Goal: Transaction & Acquisition: Download file/media

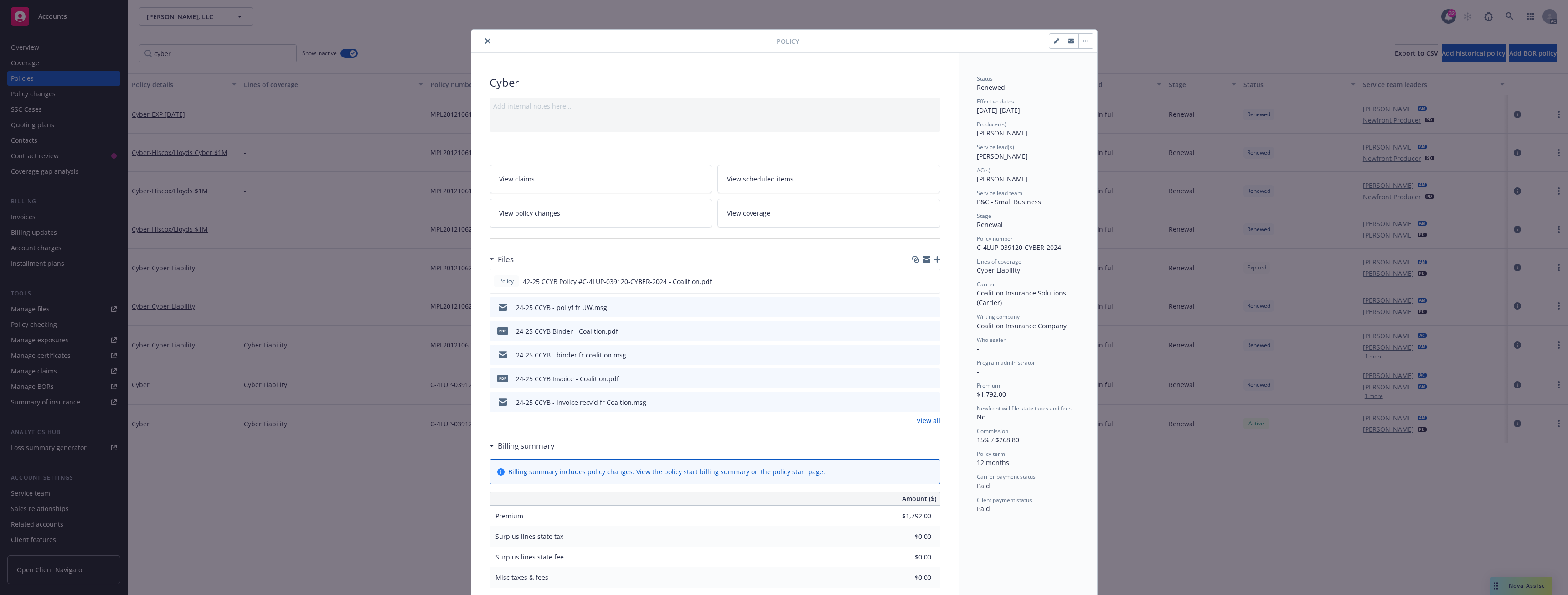
click at [486, 39] on icon "close" at bounding box center [488, 41] width 5 height 5
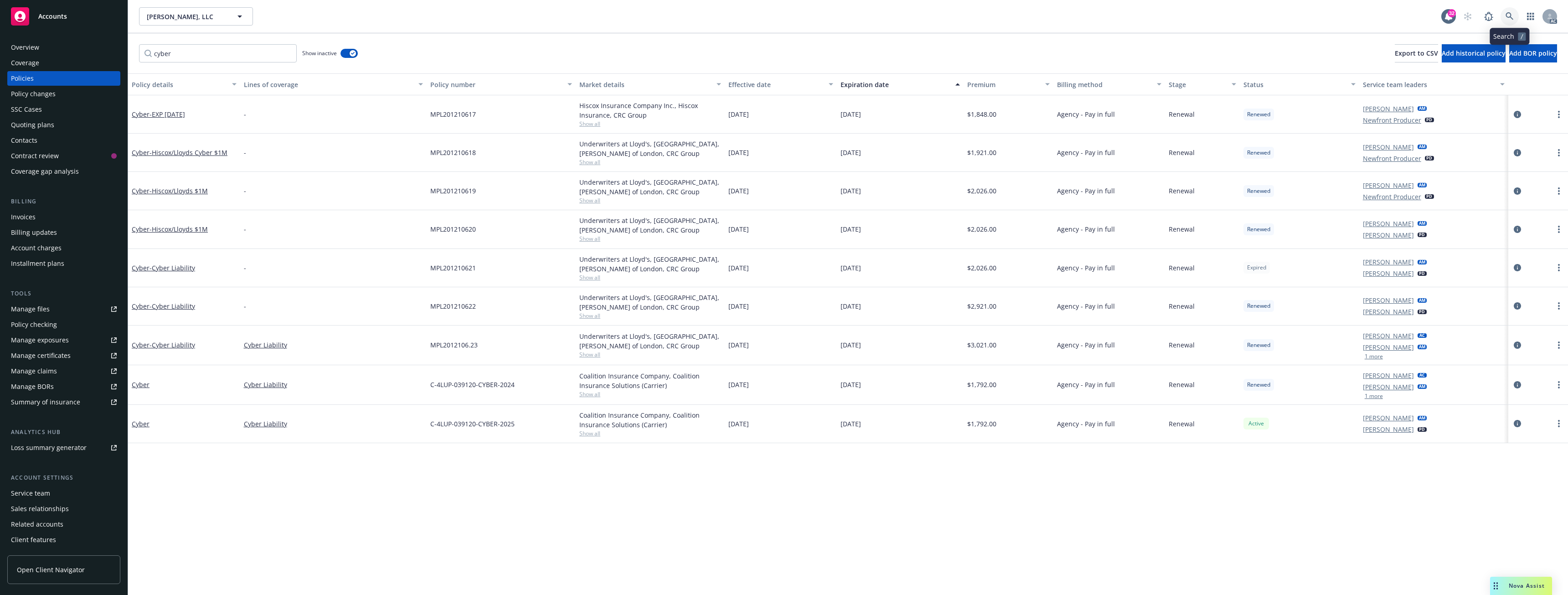
click at [1511, 12] on icon at bounding box center [1509, 16] width 8 height 8
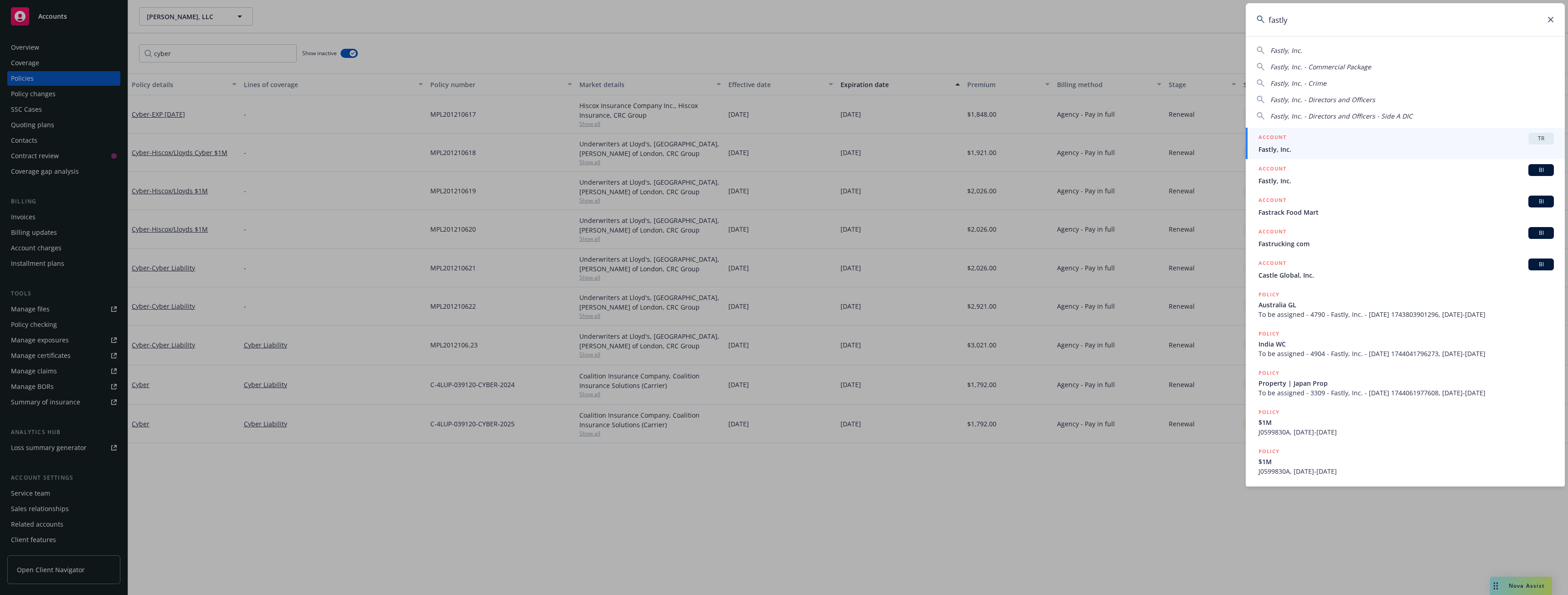
type input "fastly"
click at [1297, 146] on span "Fastly, Inc." at bounding box center [1406, 149] width 295 height 10
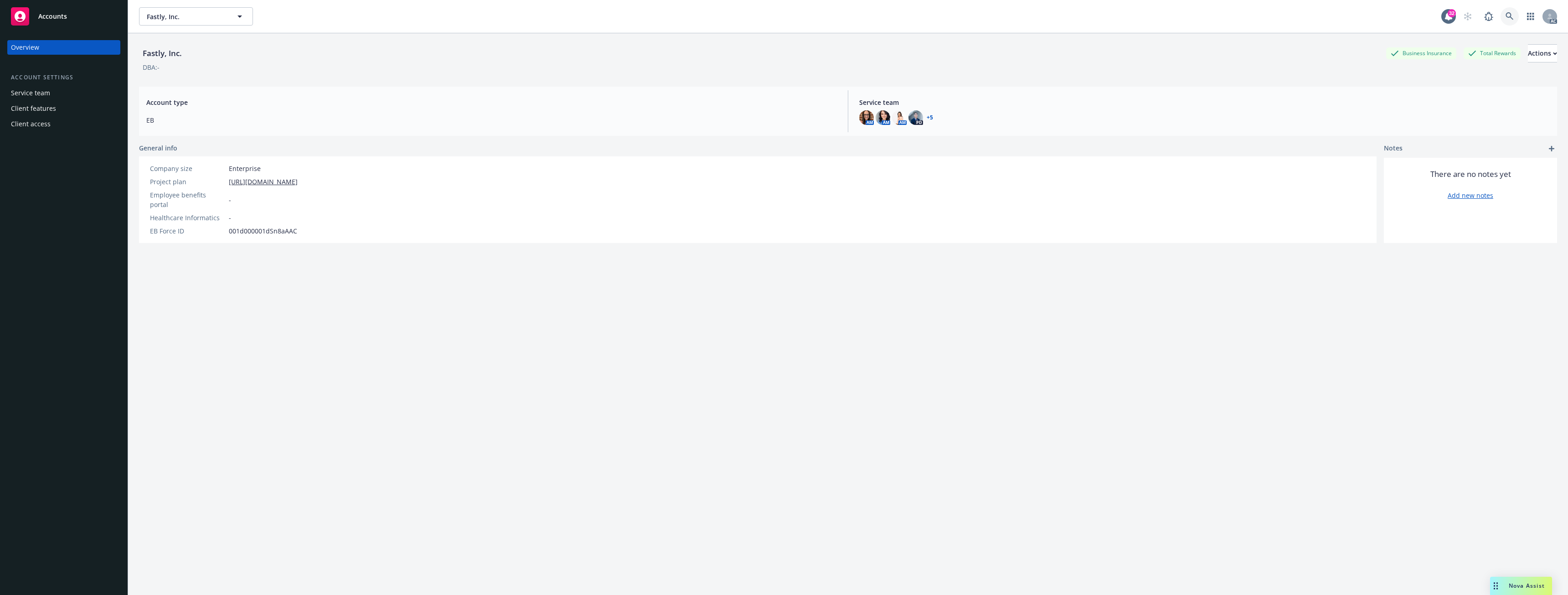
click at [1505, 18] on icon at bounding box center [1509, 16] width 8 height 8
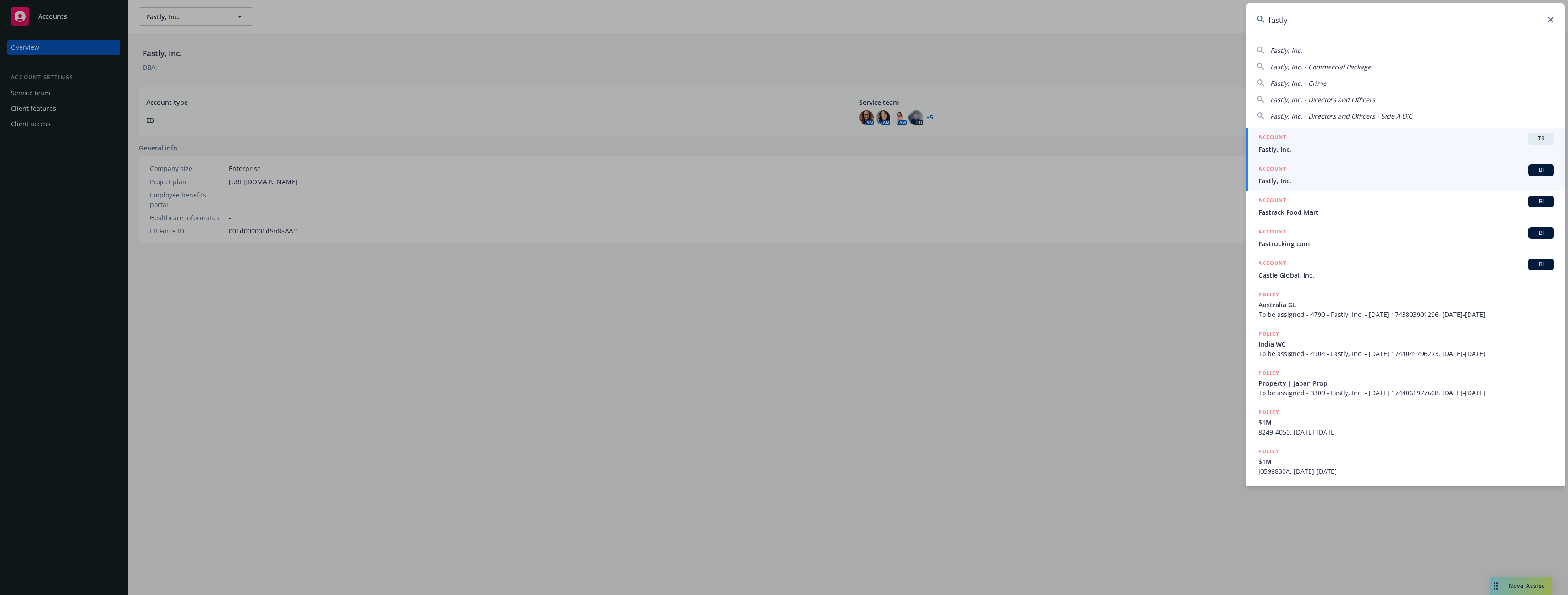
type input "fastly"
click at [1346, 174] on div "ACCOUNT BI" at bounding box center [1406, 170] width 295 height 12
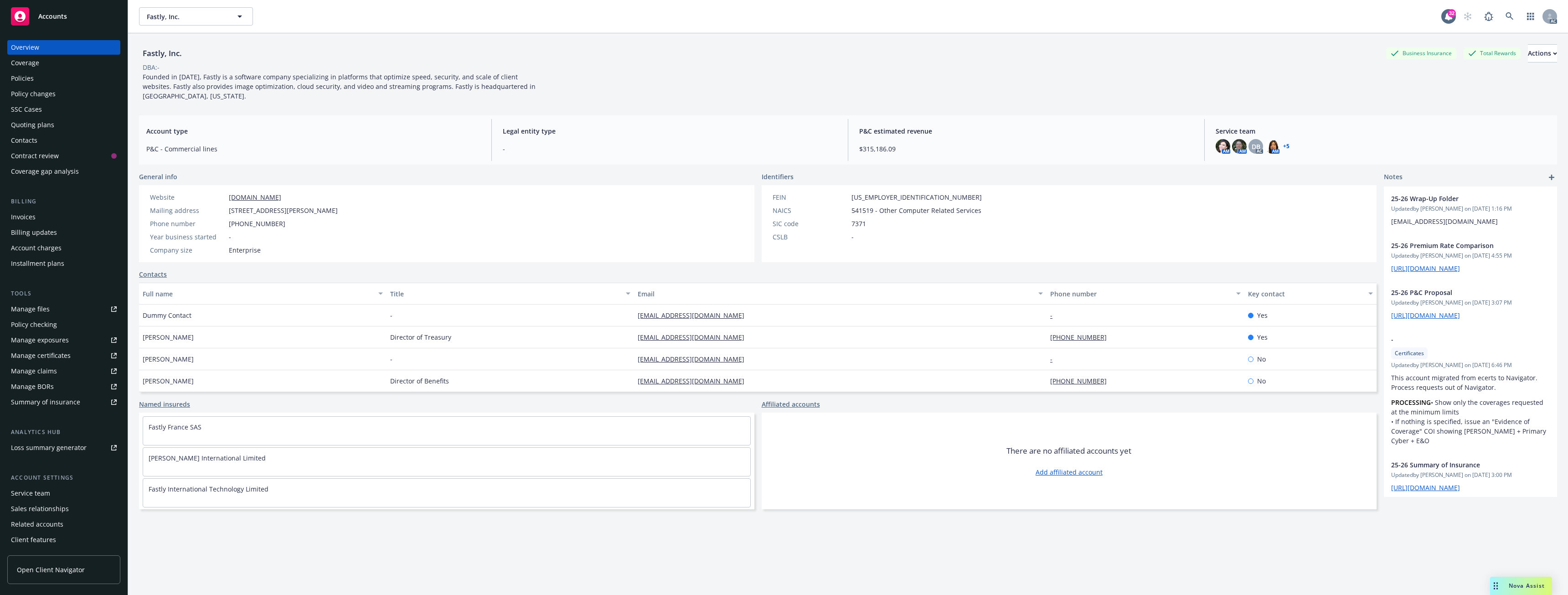
click at [21, 77] on div "Policies" at bounding box center [22, 79] width 23 height 15
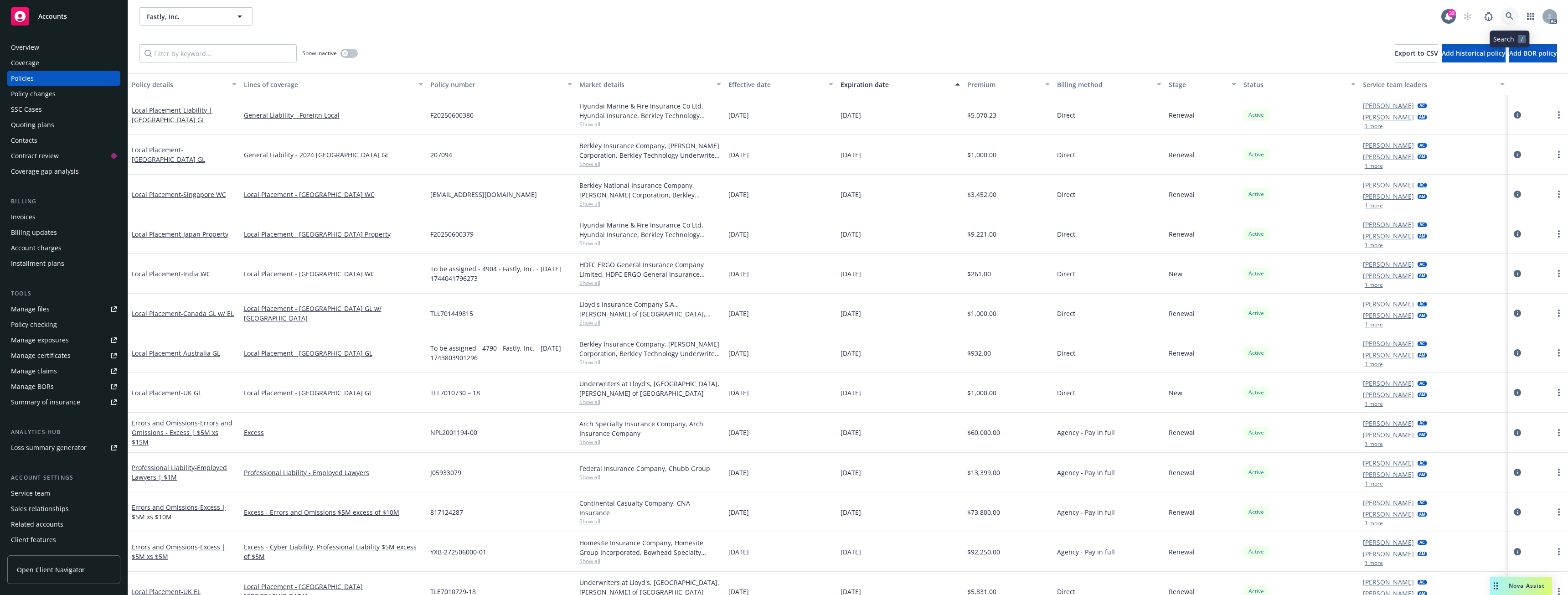
click at [1503, 16] on link at bounding box center [1510, 16] width 18 height 18
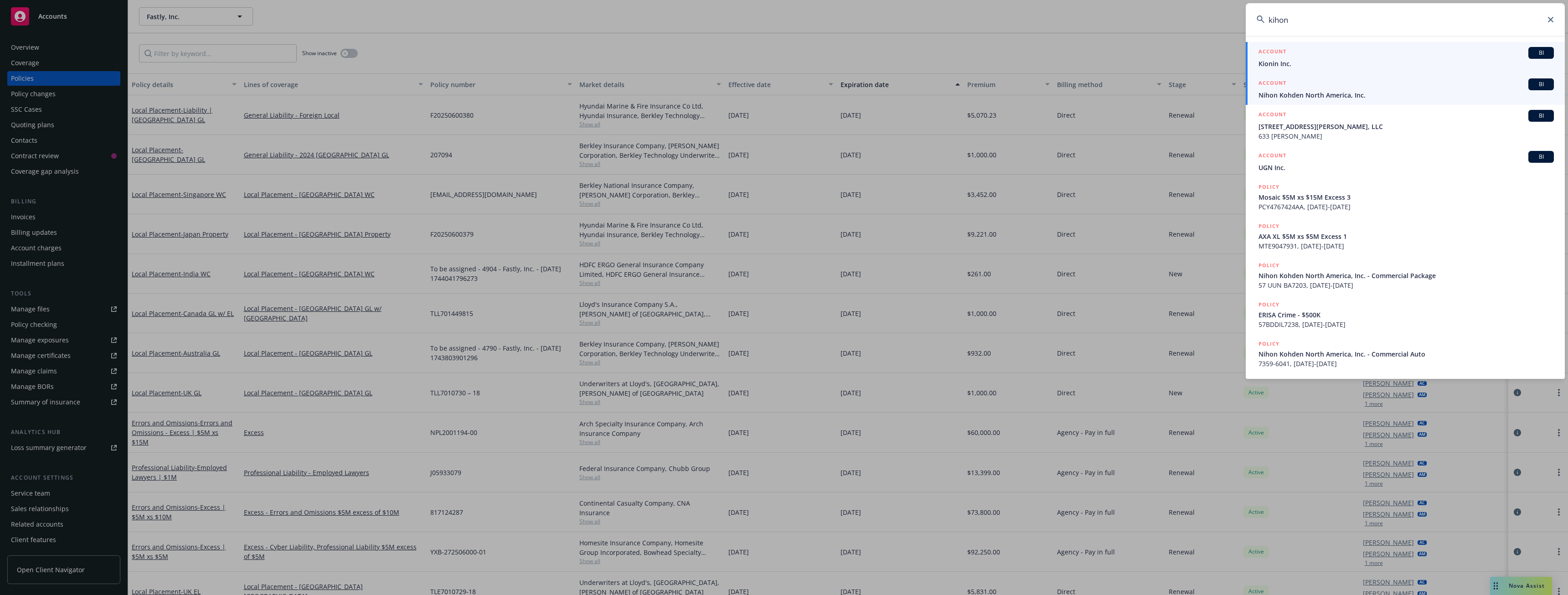
type input "kihon"
click at [1312, 96] on span "Nihon Kohden North America, Inc." at bounding box center [1406, 95] width 295 height 10
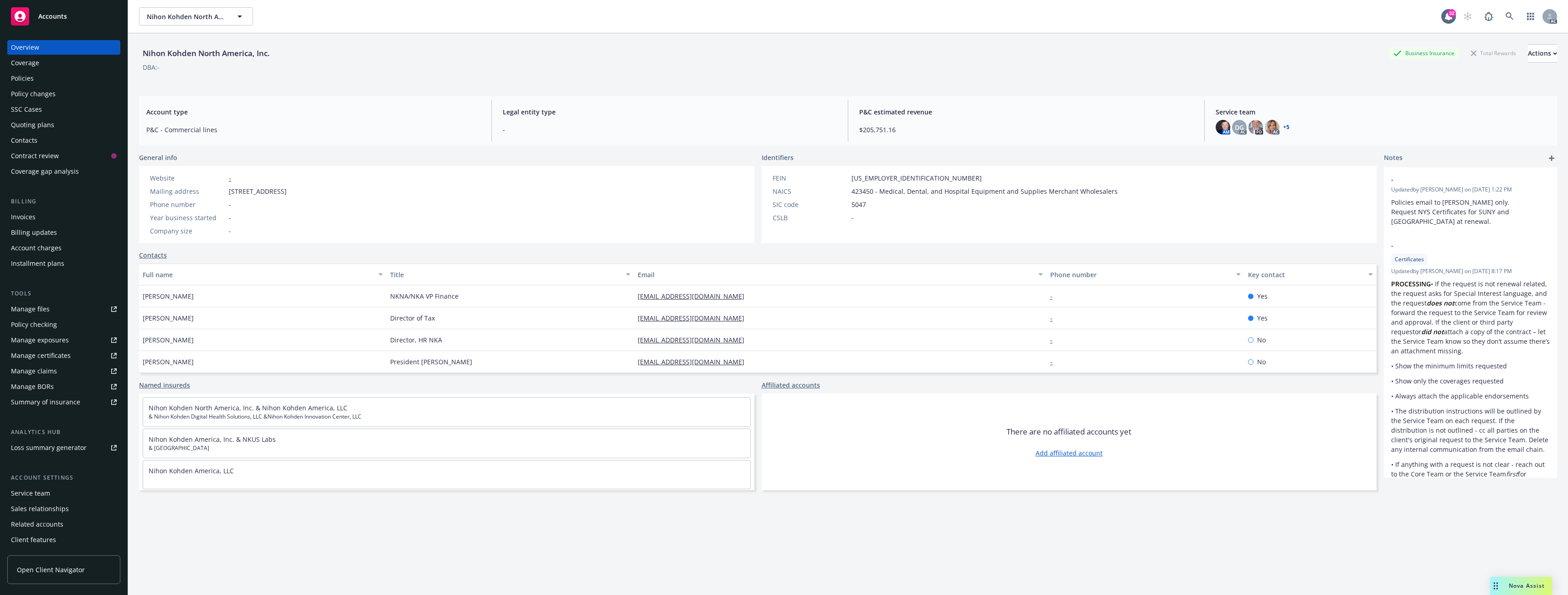
click at [53, 74] on div "Policies" at bounding box center [64, 79] width 106 height 15
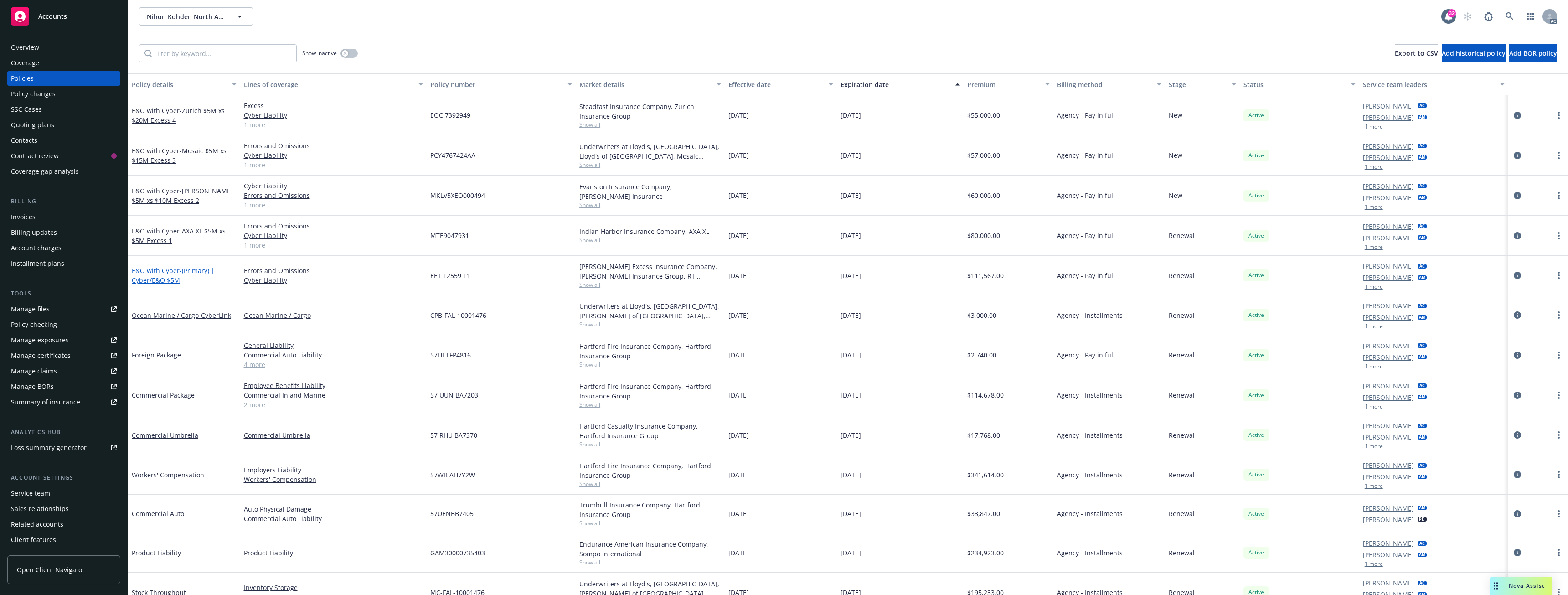
click at [162, 276] on span "- (Primary) | Cyber/E&O $5M" at bounding box center [173, 275] width 83 height 18
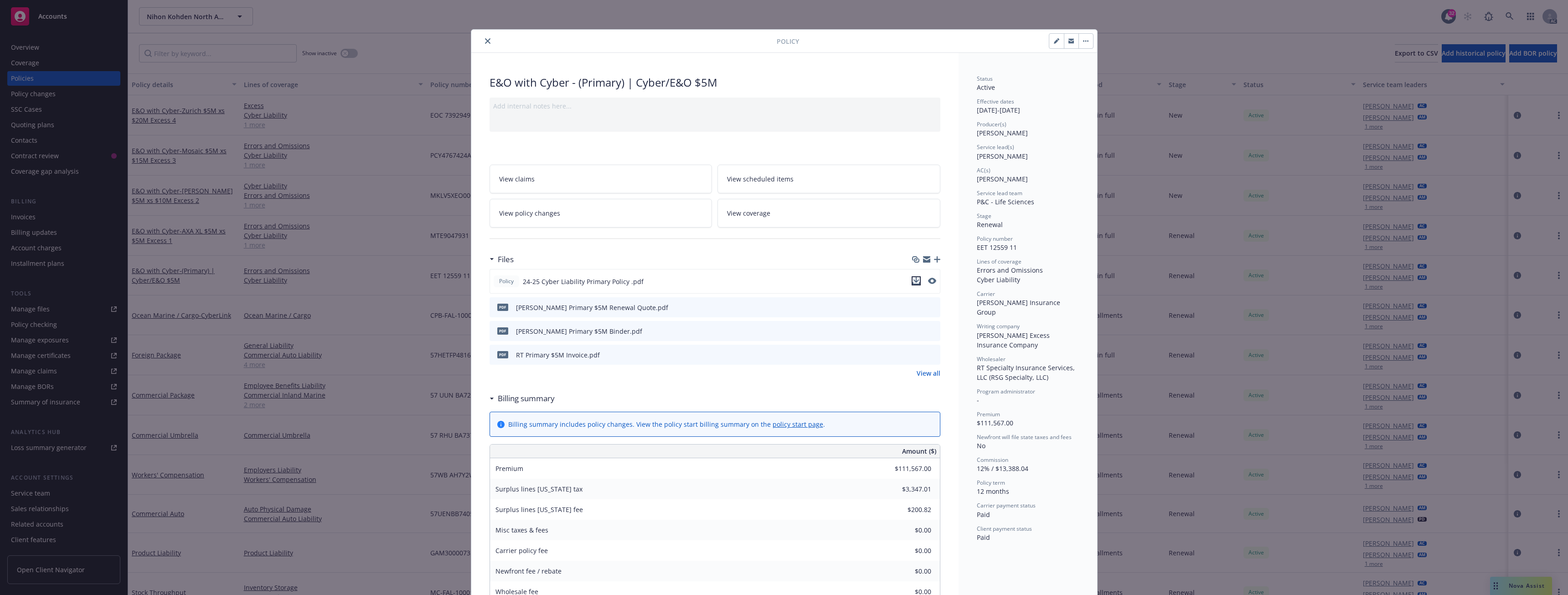
click at [912, 283] on icon "download file" at bounding box center [916, 281] width 7 height 7
click at [485, 43] on icon "close" at bounding box center [488, 41] width 5 height 5
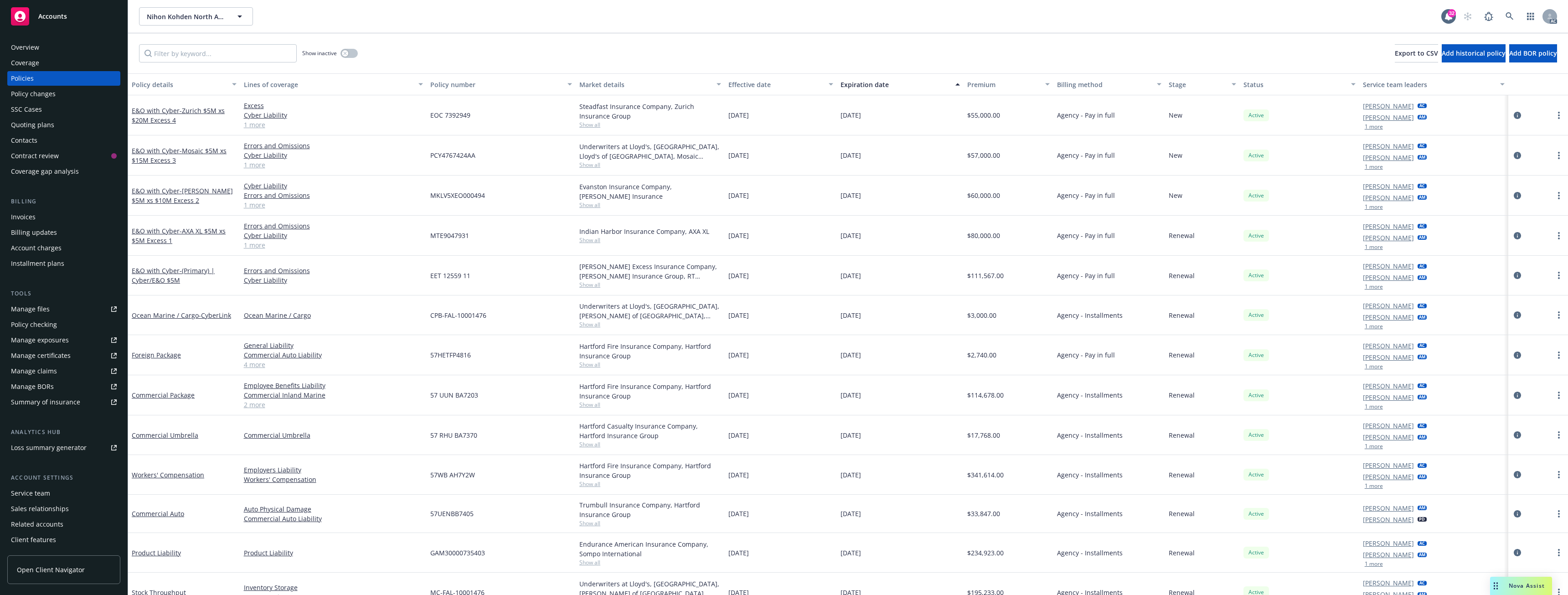
drag, startPoint x: 742, startPoint y: 8, endPoint x: 745, endPoint y: 31, distance: 23.2
click at [745, 31] on div "Nihon Kohden North America, Inc. Nihon Kohden North America, Inc. 32 AC" at bounding box center [848, 16] width 1440 height 33
drag, startPoint x: 533, startPoint y: 2, endPoint x: 569, endPoint y: 28, distance: 44.4
click at [562, 27] on div "Nihon Kohden North America, Inc. Nihon Kohden North America, Inc. 32 AC" at bounding box center [848, 16] width 1440 height 33
click at [198, 271] on span "- (Primary) | Cyber/E&O $5M" at bounding box center [173, 275] width 83 height 18
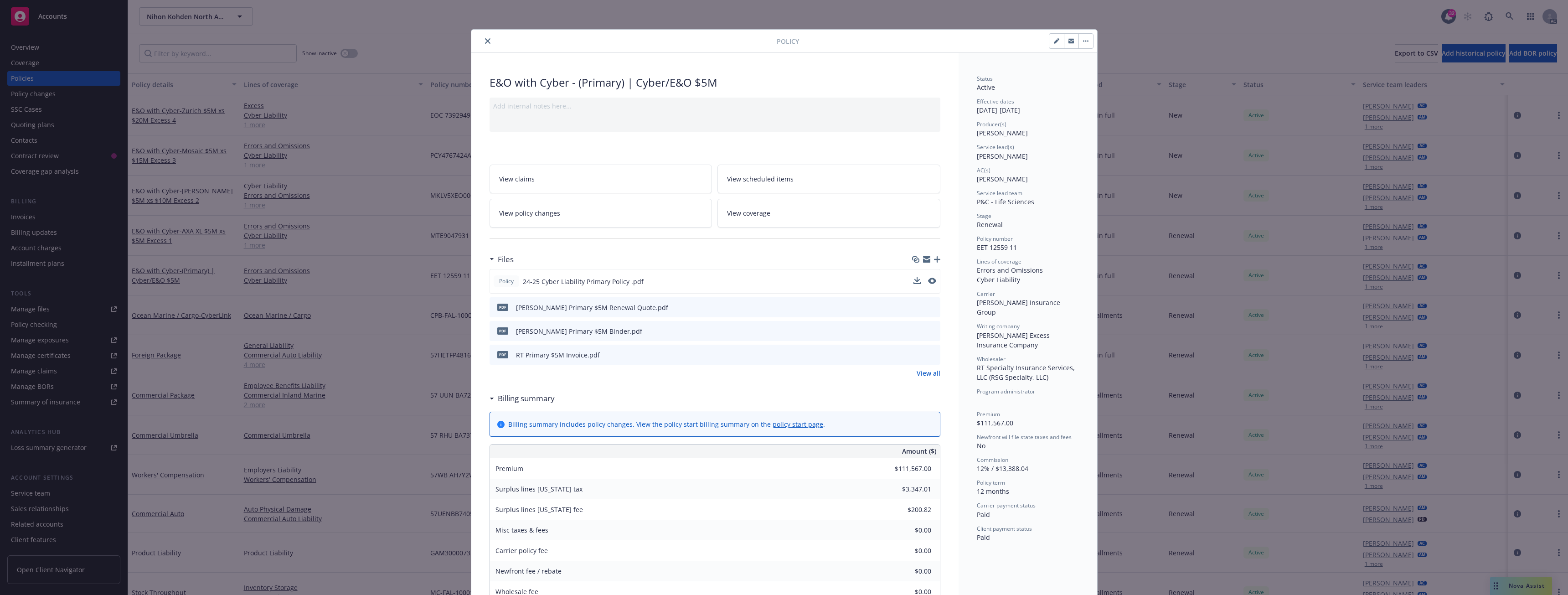
click at [914, 284] on button at bounding box center [917, 282] width 7 height 10
click at [912, 277] on icon "download file" at bounding box center [916, 281] width 7 height 7
click at [485, 39] on icon "close" at bounding box center [488, 41] width 5 height 5
